Goal: Task Accomplishment & Management: Use online tool/utility

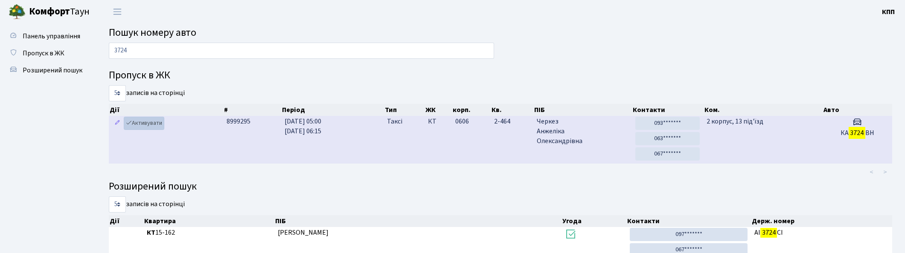
type input "3724"
click at [142, 124] on link "Активувати" at bounding box center [144, 123] width 41 height 13
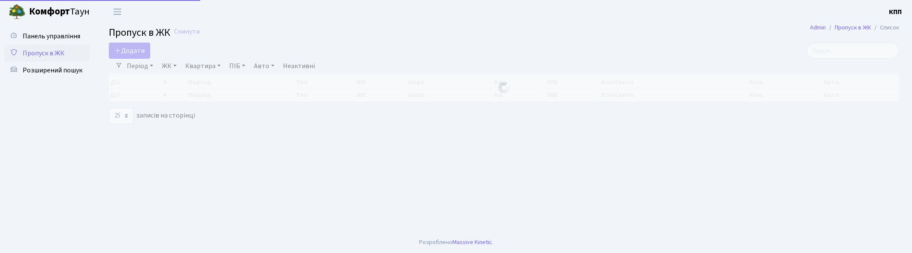
select select "25"
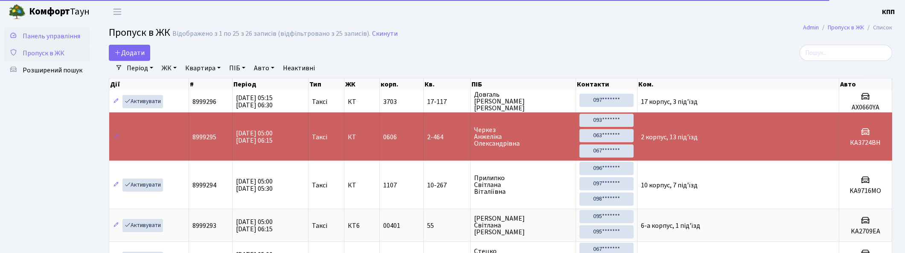
click at [44, 36] on span "Панель управління" at bounding box center [52, 36] width 58 height 9
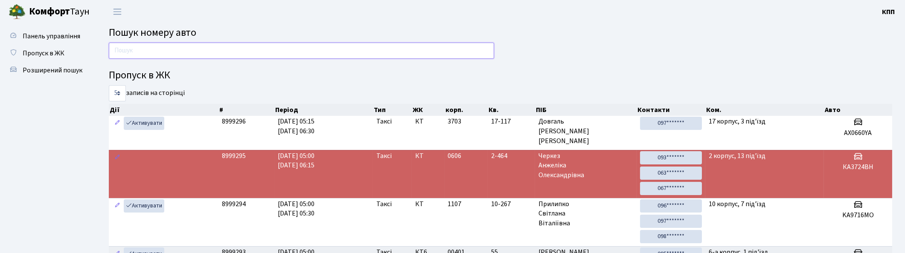
click at [159, 52] on input "text" at bounding box center [301, 51] width 385 height 16
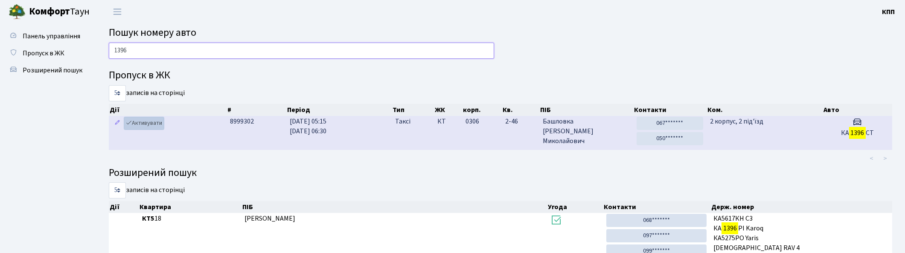
type input "1396"
click at [152, 122] on link "Активувати" at bounding box center [144, 123] width 41 height 13
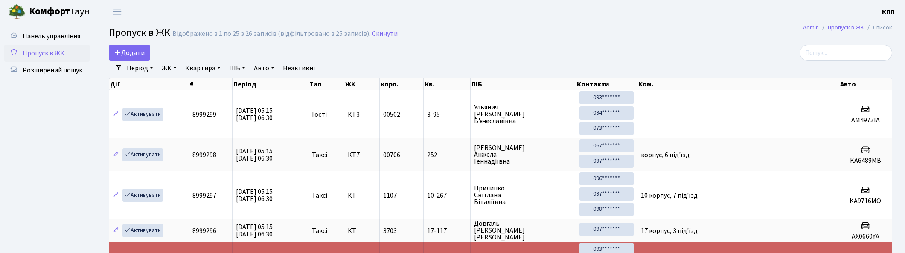
select select "25"
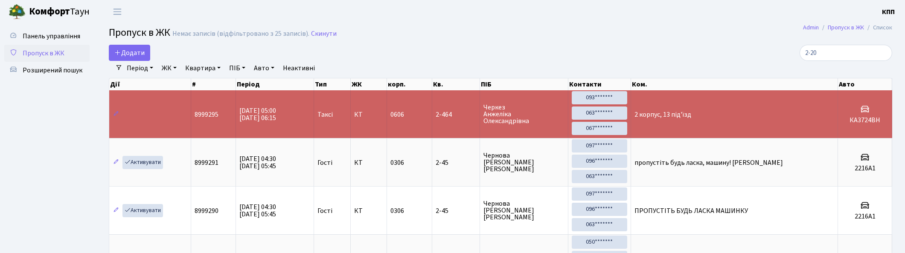
type input "2-200"
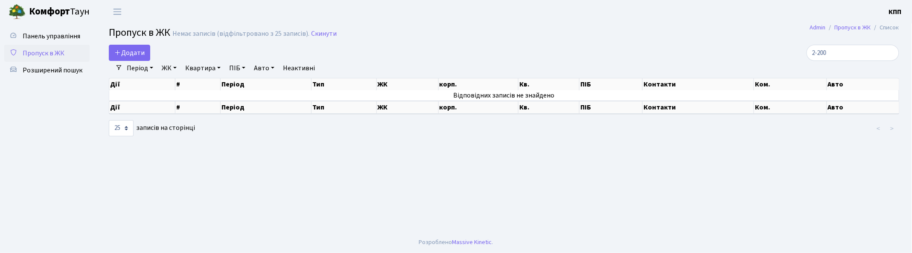
click at [889, 54] on input "2-200" at bounding box center [852, 53] width 93 height 16
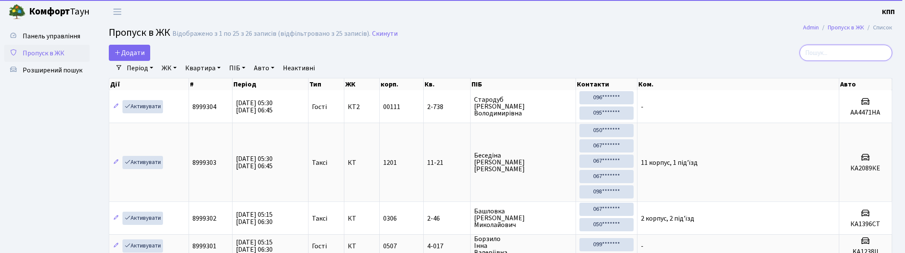
click at [830, 49] on input "search" at bounding box center [845, 53] width 93 height 16
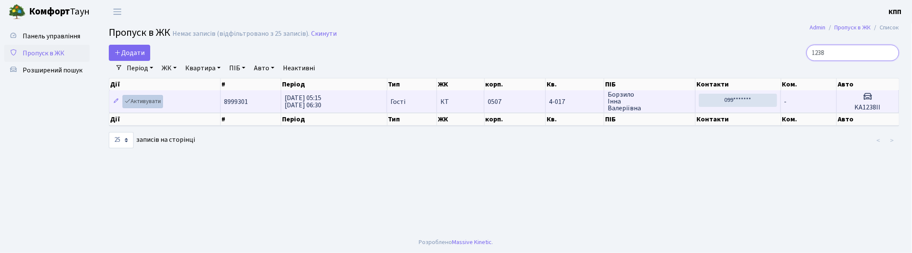
type input "1238"
click at [147, 100] on link "Активувати" at bounding box center [142, 101] width 41 height 13
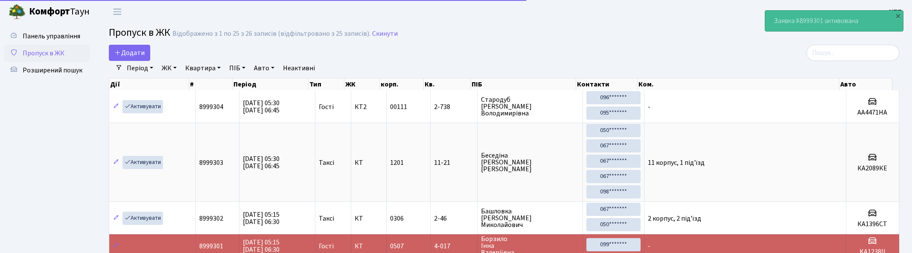
select select "25"
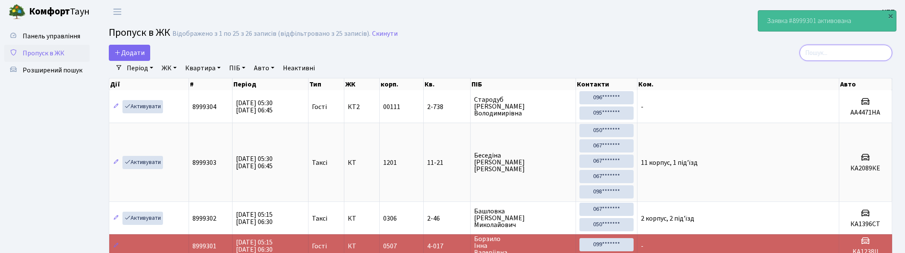
click at [866, 53] on input "search" at bounding box center [845, 53] width 93 height 16
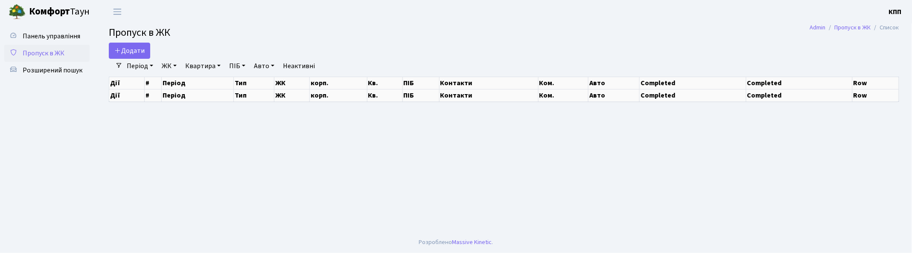
select select "25"
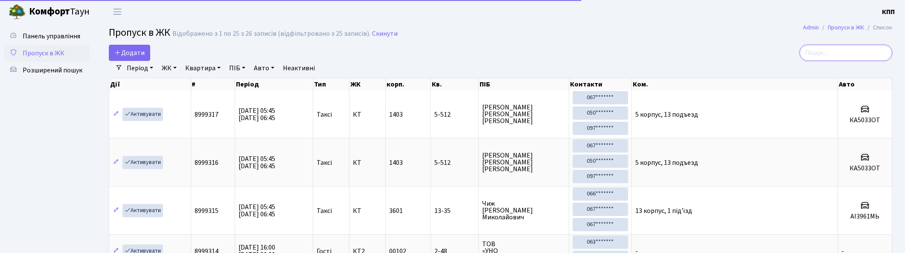
click at [837, 49] on input "search" at bounding box center [845, 53] width 93 height 16
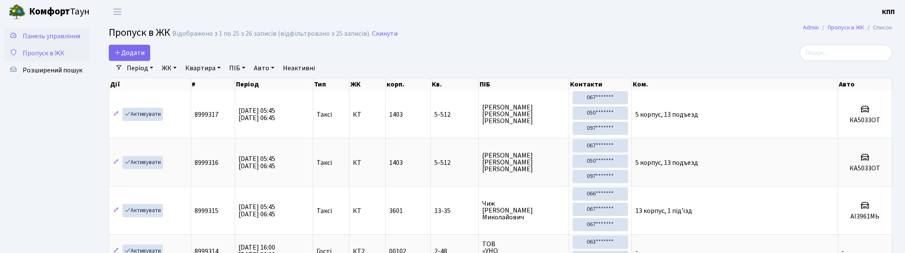
click at [42, 38] on span "Панель управління" at bounding box center [52, 36] width 58 height 9
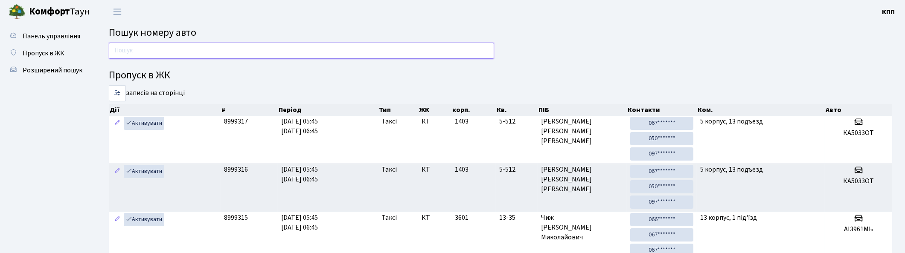
click at [211, 52] on input "text" at bounding box center [301, 51] width 385 height 16
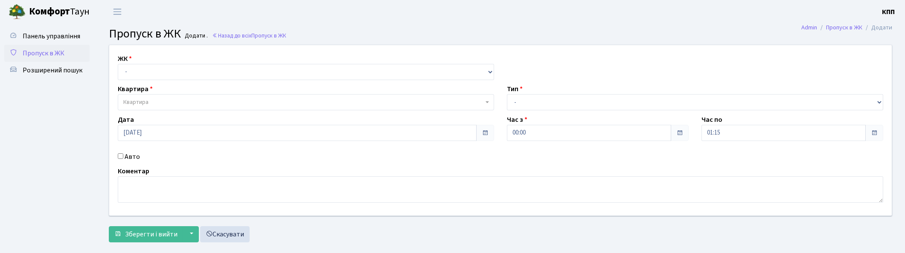
click at [62, 52] on span "Пропуск в ЖК" at bounding box center [44, 53] width 42 height 9
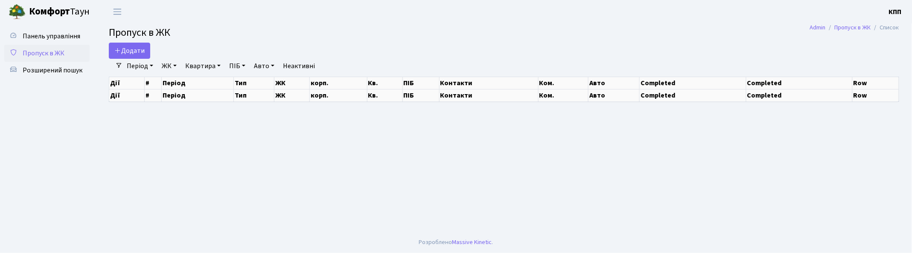
select select "25"
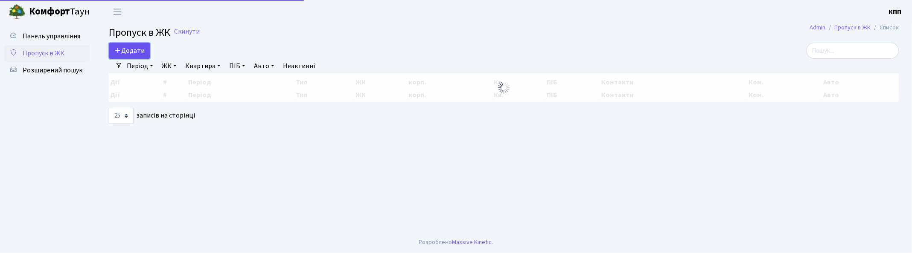
click at [134, 49] on span "Додати" at bounding box center [129, 50] width 30 height 9
